Goal: Task Accomplishment & Management: Use online tool/utility

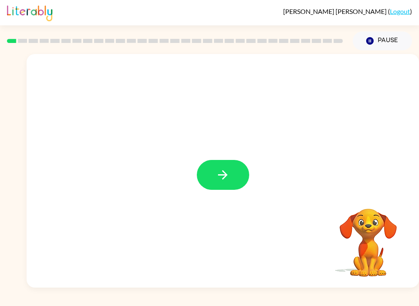
click at [214, 189] on button "button" at bounding box center [223, 175] width 52 height 30
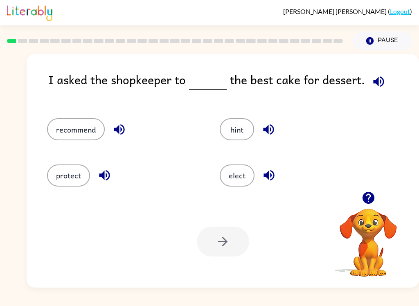
click at [242, 128] on button "hint" at bounding box center [237, 129] width 34 height 22
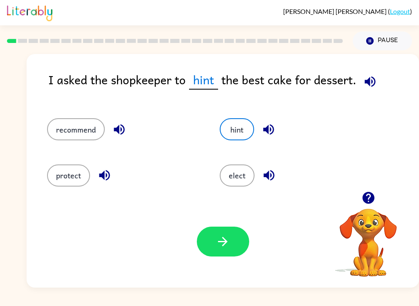
click at [230, 185] on button "elect" at bounding box center [237, 175] width 35 height 22
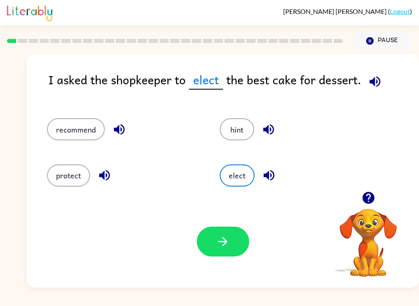
click at [225, 245] on icon "button" at bounding box center [222, 241] width 14 height 14
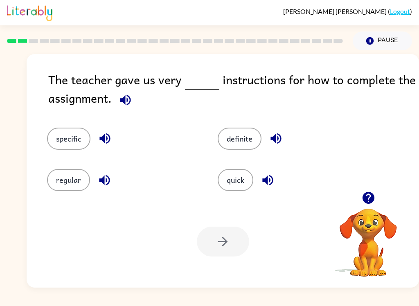
click at [243, 177] on button "quick" at bounding box center [236, 180] width 36 height 22
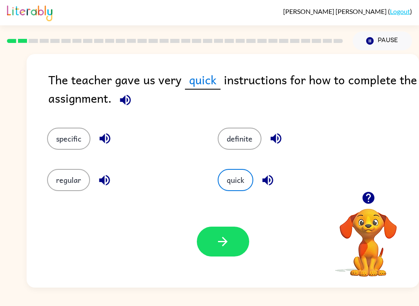
click at [235, 250] on button "button" at bounding box center [223, 242] width 52 height 30
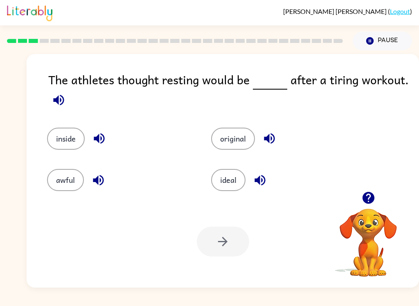
click at [228, 183] on button "ideal" at bounding box center [228, 180] width 34 height 22
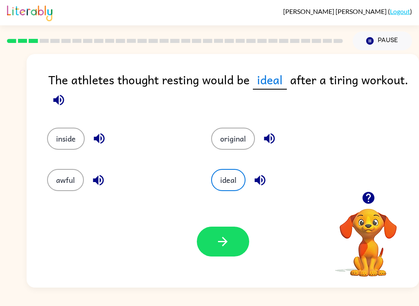
click at [208, 254] on button "button" at bounding box center [223, 242] width 52 height 30
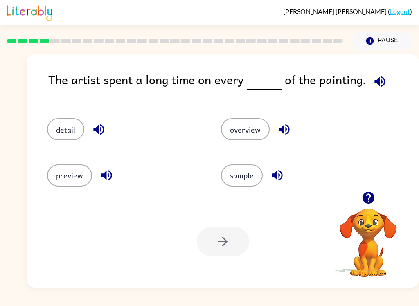
click at [73, 120] on button "detail" at bounding box center [65, 129] width 37 height 22
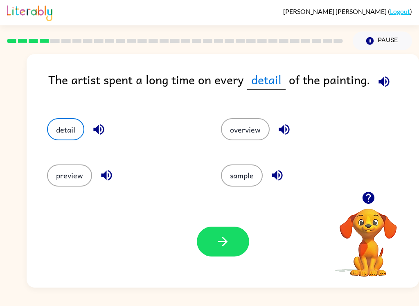
click at [259, 251] on div "Your browser must support playing .mp4 files to use Literably. Please try using…" at bounding box center [223, 241] width 392 height 92
click at [248, 242] on button "button" at bounding box center [223, 242] width 52 height 30
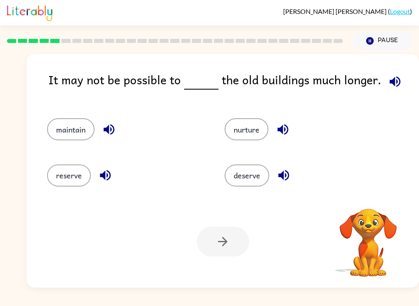
click at [250, 135] on button "nurture" at bounding box center [246, 129] width 44 height 22
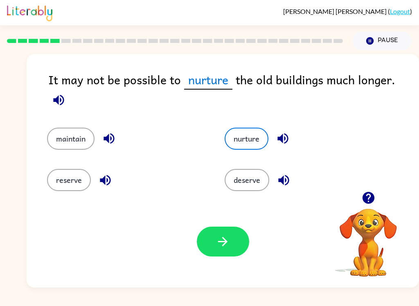
click at [223, 250] on button "button" at bounding box center [223, 242] width 52 height 30
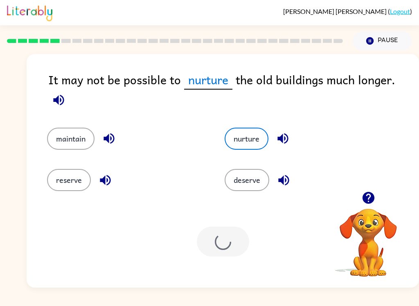
click at [223, 249] on div at bounding box center [223, 242] width 52 height 30
click at [240, 241] on div at bounding box center [223, 242] width 52 height 30
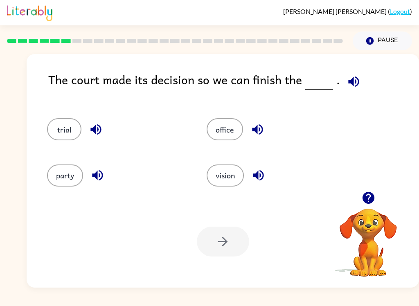
click at [154, 276] on div "Your browser must support playing .mp4 files to use Literably. Please try using…" at bounding box center [223, 241] width 392 height 92
click at [51, 176] on button "party" at bounding box center [65, 175] width 36 height 22
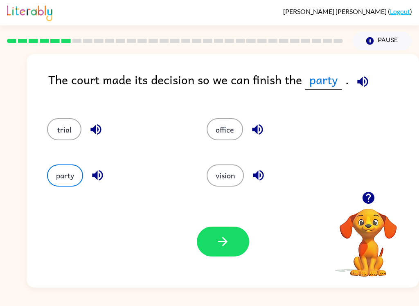
click at [238, 239] on button "button" at bounding box center [223, 242] width 52 height 30
click at [240, 240] on div at bounding box center [223, 242] width 52 height 30
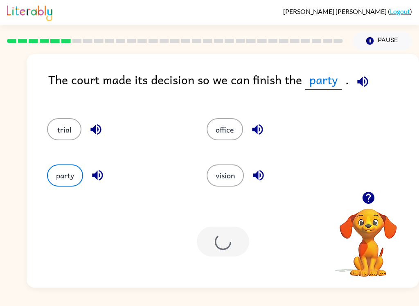
click at [240, 240] on div at bounding box center [223, 242] width 52 height 30
click at [238, 236] on div at bounding box center [223, 242] width 52 height 30
click at [240, 241] on div at bounding box center [223, 242] width 52 height 30
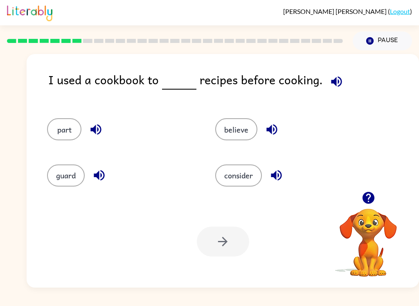
click at [255, 174] on button "consider" at bounding box center [238, 175] width 47 height 22
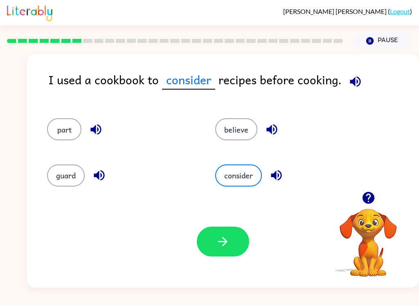
click at [63, 136] on button "part" at bounding box center [64, 129] width 34 height 22
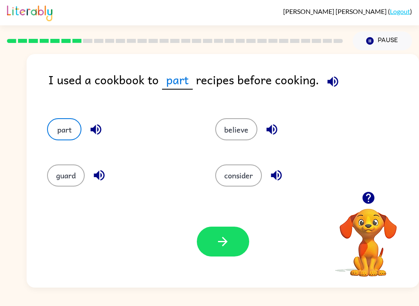
click at [231, 238] on button "button" at bounding box center [223, 242] width 52 height 30
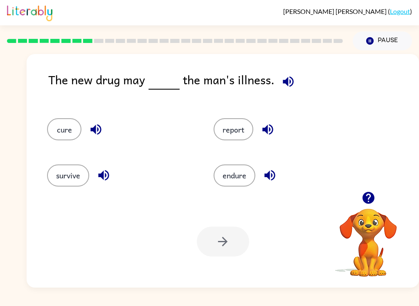
click at [235, 125] on button "report" at bounding box center [233, 129] width 40 height 22
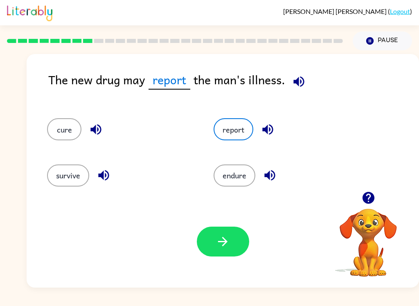
click at [217, 252] on button "button" at bounding box center [223, 242] width 52 height 30
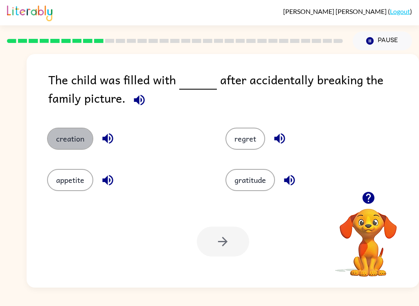
click at [61, 140] on button "creation" at bounding box center [70, 139] width 46 height 22
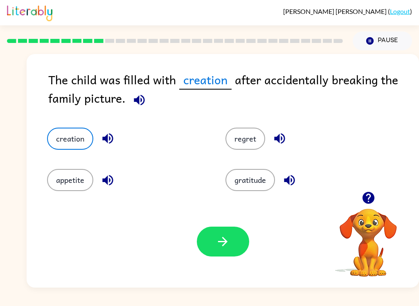
click at [235, 242] on button "button" at bounding box center [223, 242] width 52 height 30
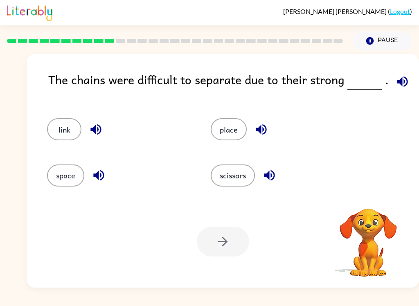
click at [241, 240] on div at bounding box center [223, 242] width 52 height 30
click at [238, 180] on button "scissors" at bounding box center [233, 175] width 44 height 22
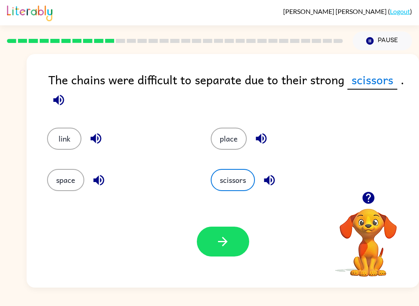
click at [238, 235] on button "button" at bounding box center [223, 242] width 52 height 30
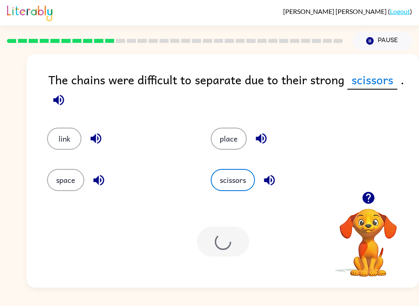
click at [237, 239] on div at bounding box center [223, 242] width 52 height 30
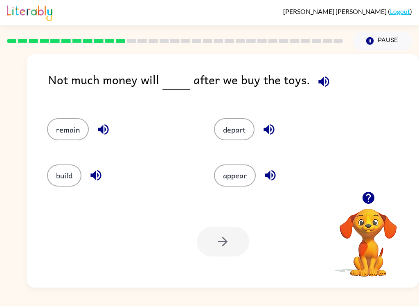
click at [62, 181] on button "build" at bounding box center [64, 175] width 34 height 22
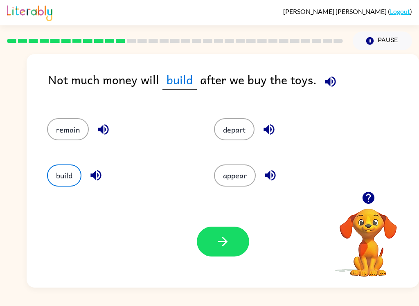
click at [56, 132] on button "remain" at bounding box center [68, 129] width 42 height 22
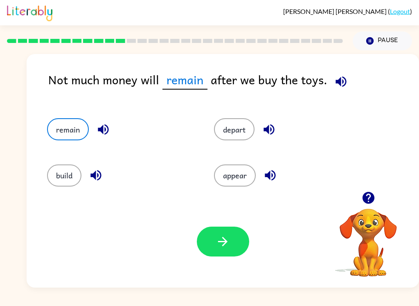
click at [233, 242] on button "button" at bounding box center [223, 242] width 52 height 30
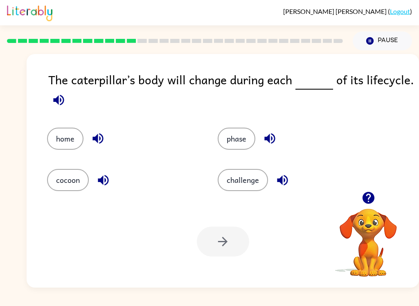
click at [57, 140] on button "home" at bounding box center [65, 139] width 36 height 22
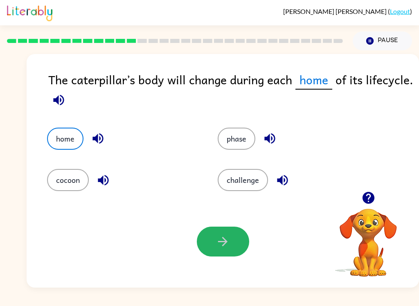
click at [224, 245] on icon "button" at bounding box center [222, 241] width 9 height 9
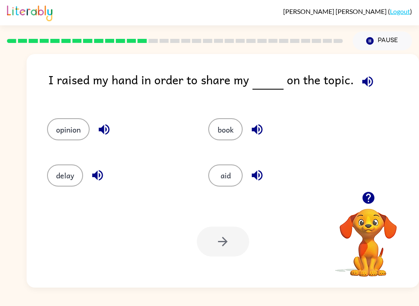
click at [62, 132] on button "opinion" at bounding box center [68, 129] width 43 height 22
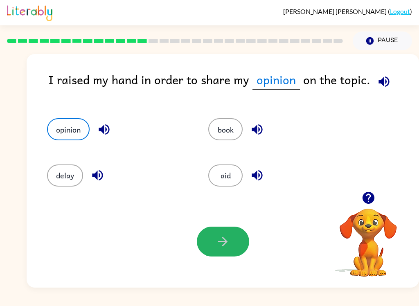
click at [226, 240] on icon "button" at bounding box center [222, 241] width 14 height 14
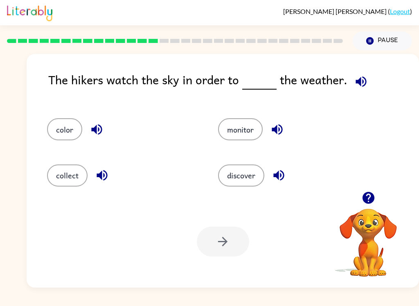
click at [1, 22] on div "[PERSON_NAME] ( Logout )" at bounding box center [209, 12] width 419 height 25
click at [54, 133] on button "color" at bounding box center [64, 129] width 35 height 22
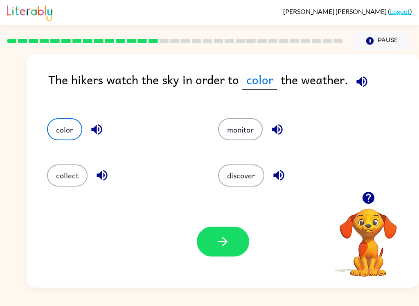
click at [54, 171] on button "collect" at bounding box center [67, 175] width 40 height 22
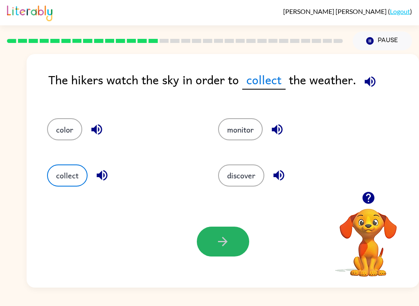
click at [220, 246] on icon "button" at bounding box center [222, 241] width 14 height 14
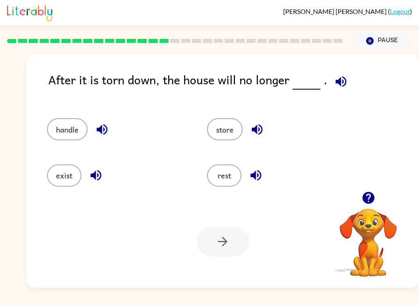
click at [229, 131] on button "store" at bounding box center [225, 129] width 36 height 22
click at [218, 244] on icon "button" at bounding box center [222, 241] width 14 height 14
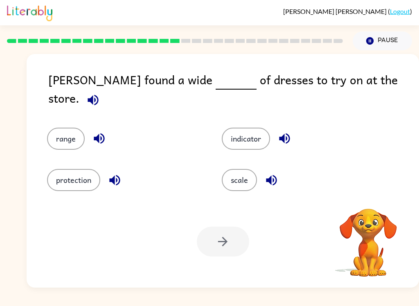
click at [159, 302] on div "[PERSON_NAME] ( Logout ) Pause Pause [PERSON_NAME] found a wide of dresses to t…" at bounding box center [209, 153] width 419 height 306
click at [61, 129] on button "range" at bounding box center [66, 139] width 38 height 22
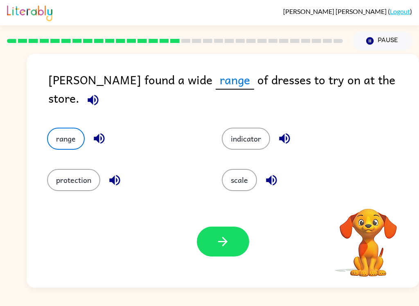
click at [56, 128] on button "range" at bounding box center [66, 139] width 38 height 22
click at [223, 248] on icon "button" at bounding box center [222, 241] width 14 height 14
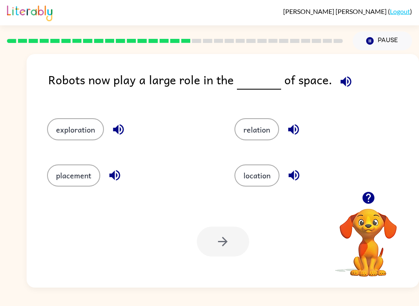
click at [388, 284] on div "Your browser must support playing .mp4 files to use Literably. Please try using…" at bounding box center [223, 241] width 392 height 92
click at [410, 142] on div "exploration relation placement location" at bounding box center [223, 148] width 376 height 85
click at [219, 91] on div "Robots now play a large role in the of space." at bounding box center [233, 85] width 370 height 31
click at [69, 134] on button "exploration" at bounding box center [75, 129] width 57 height 22
click at [218, 245] on icon "button" at bounding box center [222, 241] width 14 height 14
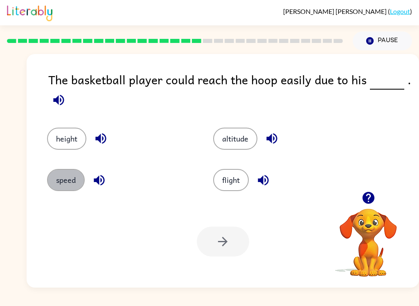
click at [62, 182] on button "speed" at bounding box center [66, 180] width 38 height 22
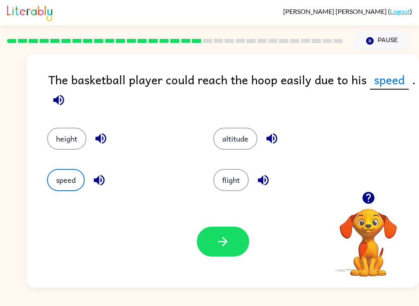
click at [242, 266] on div "Your browser must support playing .mp4 files to use Literably. Please try using…" at bounding box center [223, 241] width 392 height 92
click at [234, 239] on button "button" at bounding box center [223, 242] width 52 height 30
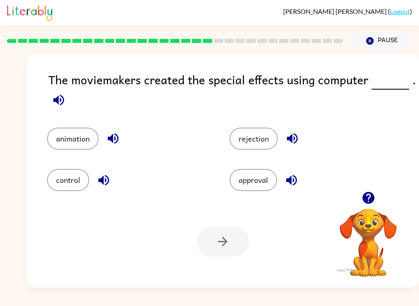
click at [66, 140] on button "animation" at bounding box center [73, 139] width 52 height 22
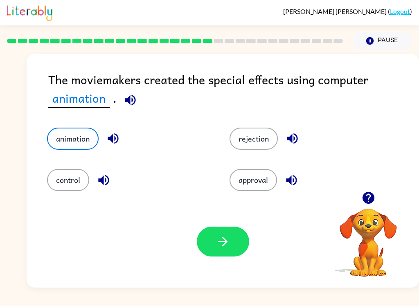
click at [234, 240] on button "button" at bounding box center [223, 242] width 52 height 30
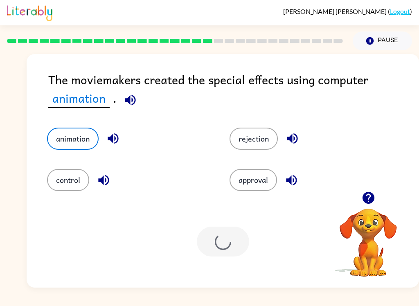
click at [234, 245] on div at bounding box center [223, 242] width 52 height 30
click at [231, 248] on div at bounding box center [223, 242] width 52 height 30
click at [239, 246] on div at bounding box center [223, 242] width 52 height 30
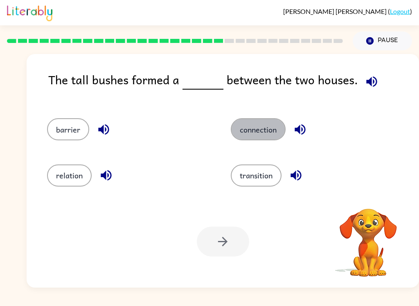
click at [275, 136] on button "connection" at bounding box center [258, 129] width 55 height 22
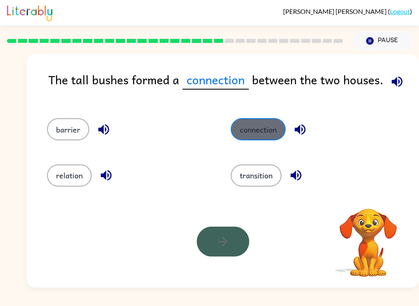
click at [215, 234] on button "button" at bounding box center [223, 242] width 52 height 30
click at [215, 234] on div at bounding box center [223, 242] width 52 height 30
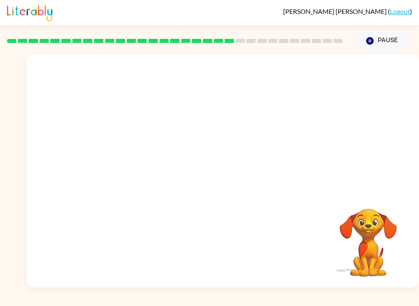
click at [275, 135] on div at bounding box center [223, 122] width 392 height 137
click at [241, 237] on div "Your browser must support playing .mp4 files to use Literably. Please try using…" at bounding box center [223, 170] width 392 height 233
click at [160, 163] on video "Your browser must support playing .mp4 files to use Literably. Please try using…" at bounding box center [223, 122] width 392 height 137
click at [233, 157] on div at bounding box center [223, 170] width 392 height 233
click at [226, 170] on icon "button" at bounding box center [222, 175] width 14 height 14
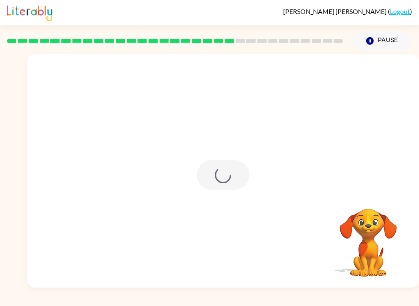
click at [226, 170] on div at bounding box center [223, 175] width 52 height 30
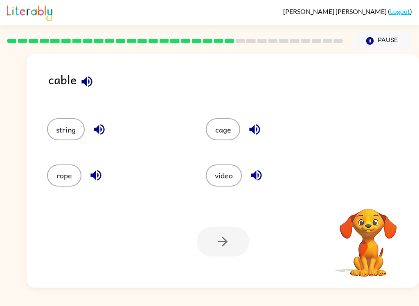
click at [217, 128] on button "cage" at bounding box center [223, 129] width 34 height 22
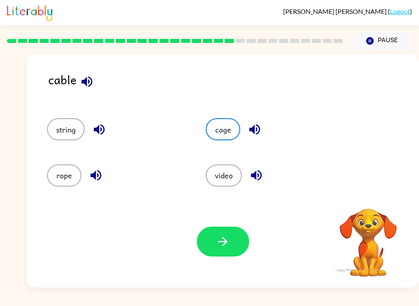
click at [231, 238] on button "button" at bounding box center [223, 242] width 52 height 30
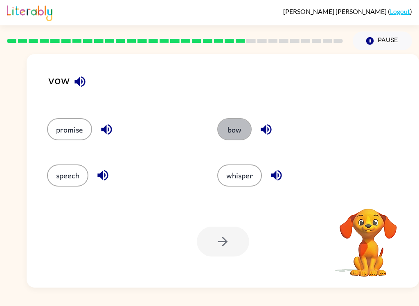
click at [240, 135] on button "bow" at bounding box center [234, 129] width 34 height 22
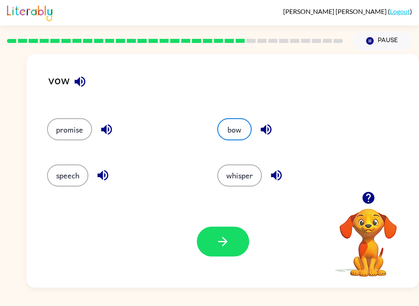
click at [232, 241] on button "button" at bounding box center [223, 242] width 52 height 30
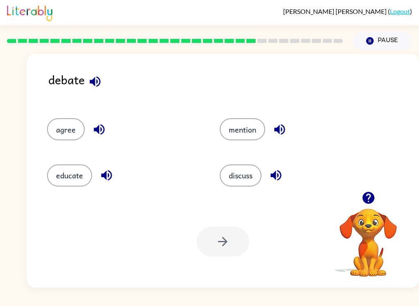
click at [251, 178] on button "discuss" at bounding box center [241, 175] width 42 height 22
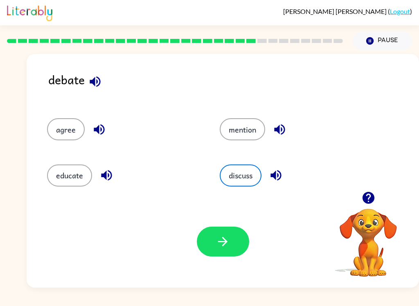
click at [232, 240] on button "button" at bounding box center [223, 242] width 52 height 30
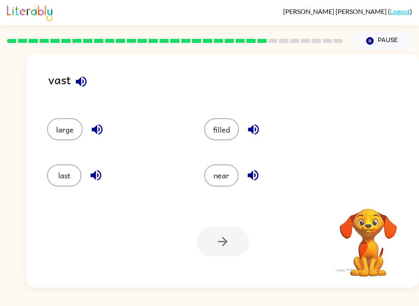
click at [231, 183] on button "near" at bounding box center [221, 175] width 34 height 22
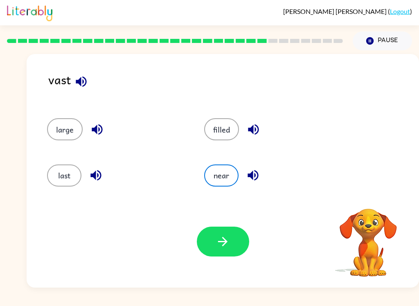
click at [231, 253] on button "button" at bounding box center [223, 242] width 52 height 30
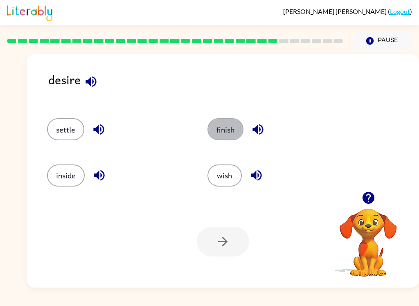
click at [237, 128] on button "finish" at bounding box center [225, 129] width 36 height 22
click at [217, 236] on icon "button" at bounding box center [222, 241] width 14 height 14
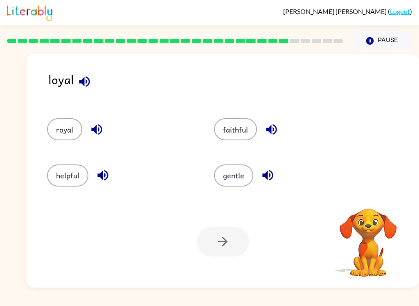
click at [237, 125] on button "faithful" at bounding box center [235, 129] width 43 height 22
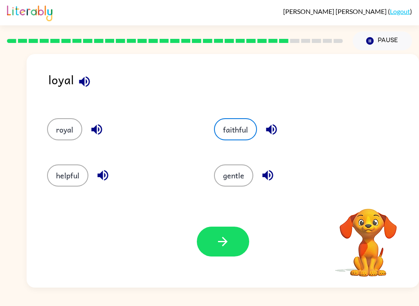
click at [153, 202] on div "Your browser must support playing .mp4 files to use Literably. Please try using…" at bounding box center [223, 241] width 392 height 92
click at [219, 241] on icon "button" at bounding box center [222, 241] width 14 height 14
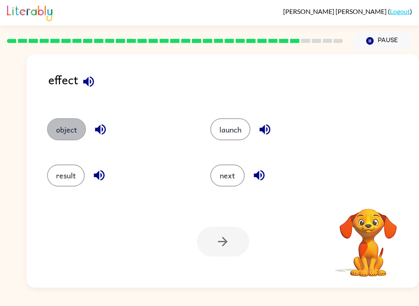
click at [57, 126] on button "object" at bounding box center [66, 129] width 39 height 22
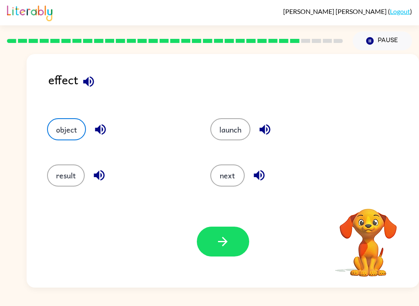
click at [23, 141] on div "effect object launch result next Your browser must support playing .mp4 files t…" at bounding box center [209, 168] width 419 height 237
click at [55, 173] on button "result" at bounding box center [66, 175] width 38 height 22
click at [232, 140] on button "launch" at bounding box center [230, 129] width 40 height 22
click at [232, 228] on button "button" at bounding box center [223, 242] width 52 height 30
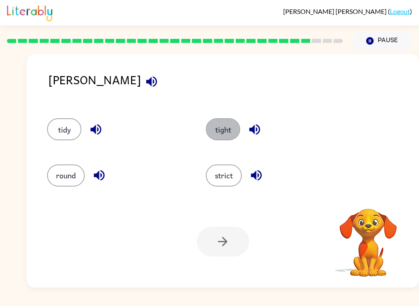
click at [227, 125] on button "tight" at bounding box center [223, 129] width 34 height 22
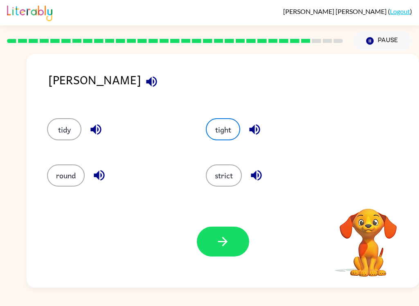
click at [223, 128] on button "tight" at bounding box center [223, 129] width 34 height 22
click at [229, 132] on button "tight" at bounding box center [223, 129] width 34 height 22
click at [236, 131] on button "tight" at bounding box center [223, 129] width 34 height 22
click at [225, 243] on icon "button" at bounding box center [222, 241] width 14 height 14
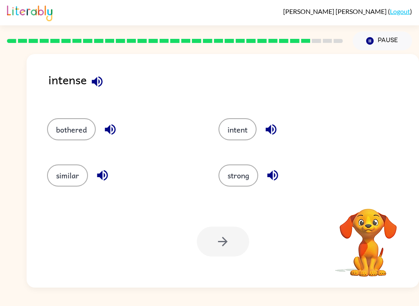
click at [407, 97] on div "intense" at bounding box center [233, 85] width 370 height 31
click at [240, 134] on button "intent" at bounding box center [237, 129] width 38 height 22
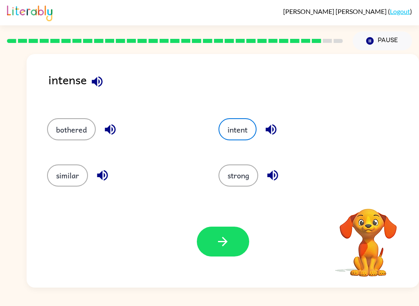
click at [226, 249] on button "button" at bounding box center [223, 242] width 52 height 30
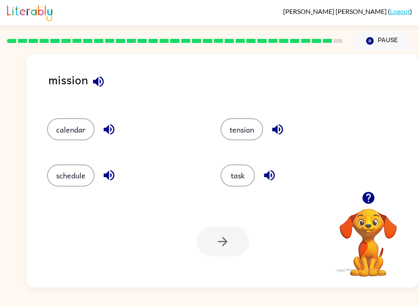
click at [60, 171] on button "schedule" at bounding box center [70, 175] width 47 height 22
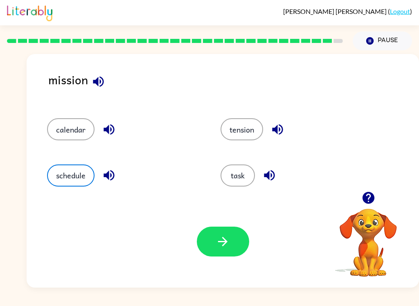
click at [239, 248] on button "button" at bounding box center [223, 242] width 52 height 30
click at [239, 248] on div at bounding box center [223, 242] width 52 height 30
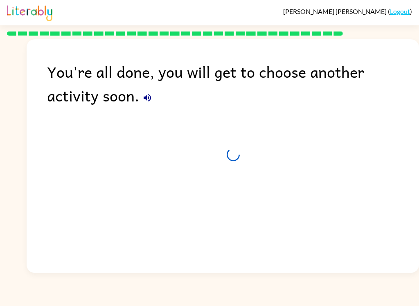
click at [232, 235] on div "You're all done, you will get to choose another activity soon." at bounding box center [223, 153] width 392 height 229
